Goal: Navigation & Orientation: Find specific page/section

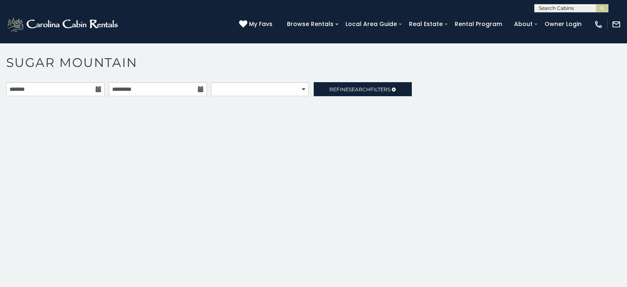
scroll to position [3, 0]
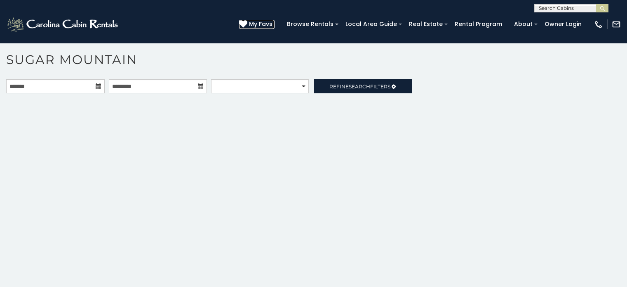
click at [273, 21] on span "My Favs" at bounding box center [261, 24] width 24 height 9
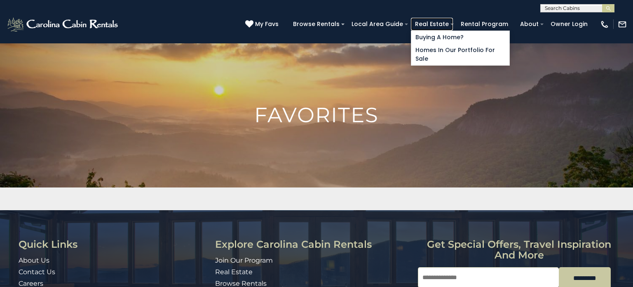
click at [453, 21] on link "Real Estate" at bounding box center [432, 24] width 42 height 13
